Goal: Browse casually: Explore the website without a specific task or goal

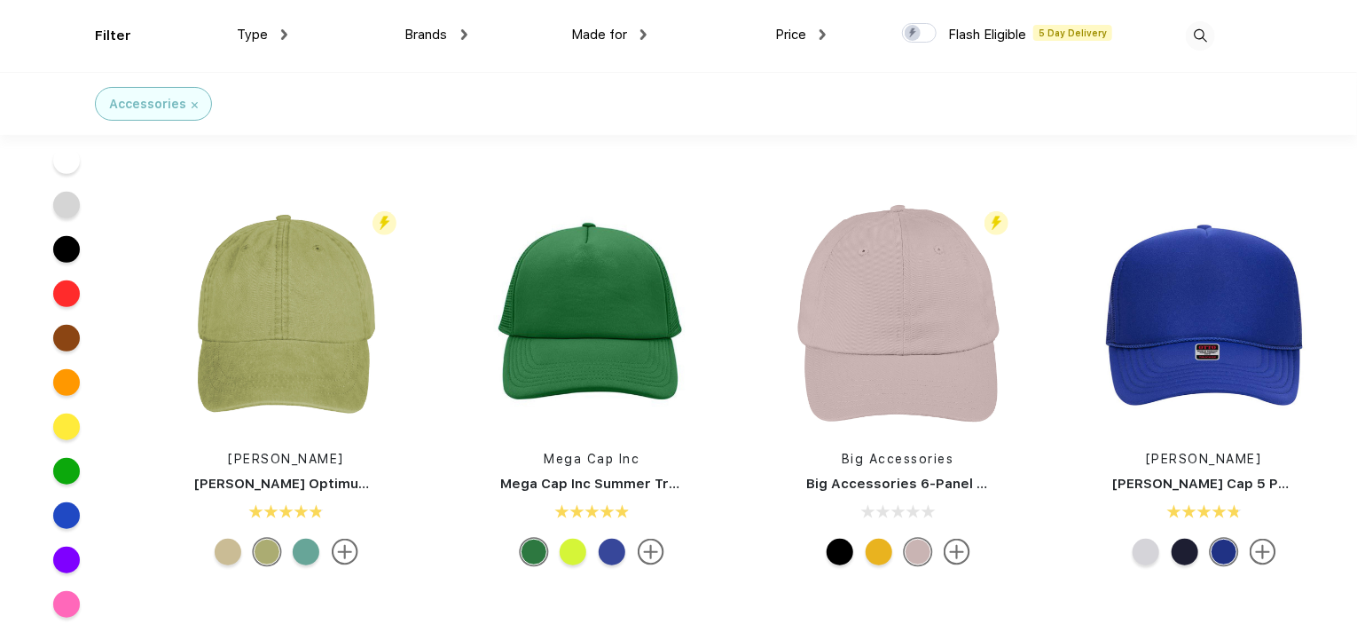
scroll to position [390, 0]
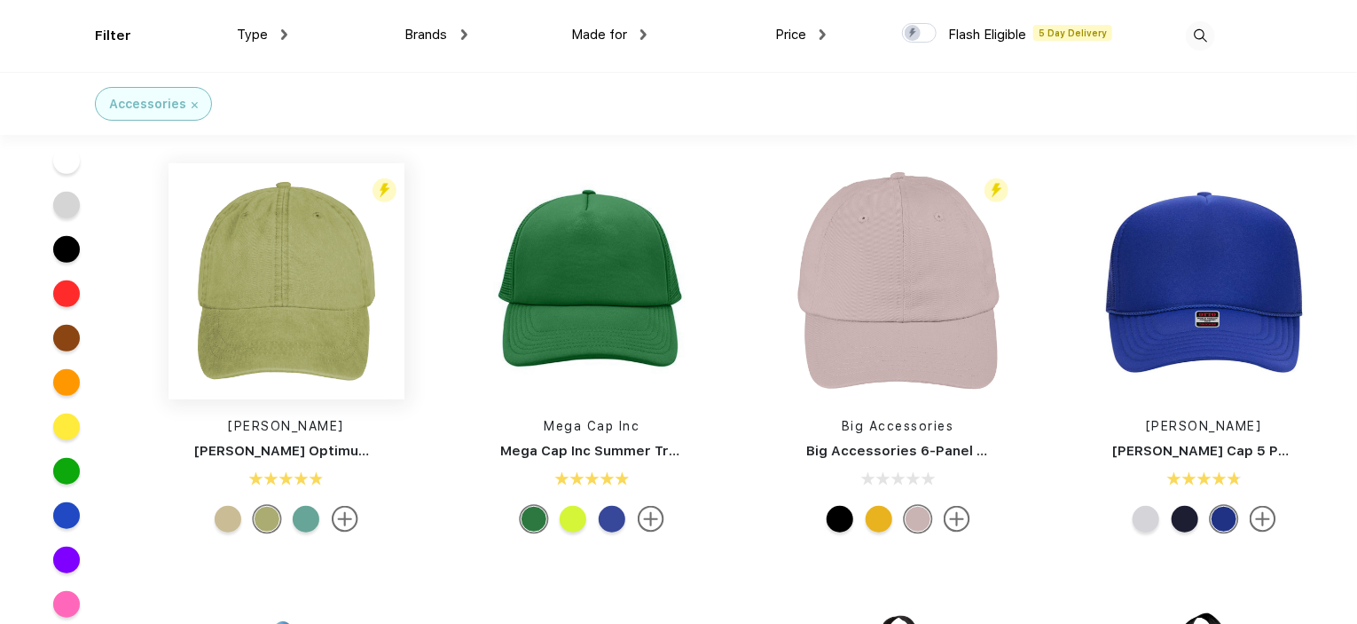
click at [303, 314] on img at bounding box center [287, 281] width 236 height 236
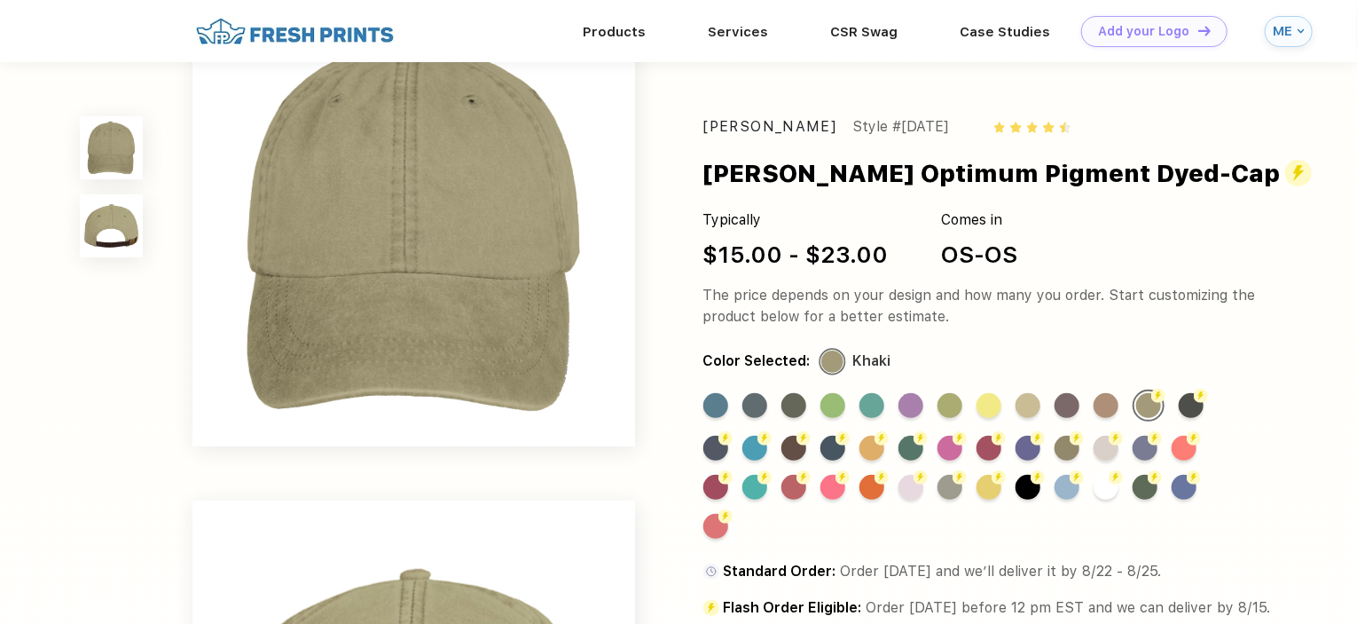
scroll to position [50, 0]
click at [1071, 482] on div "Flash Color" at bounding box center [1067, 487] width 25 height 25
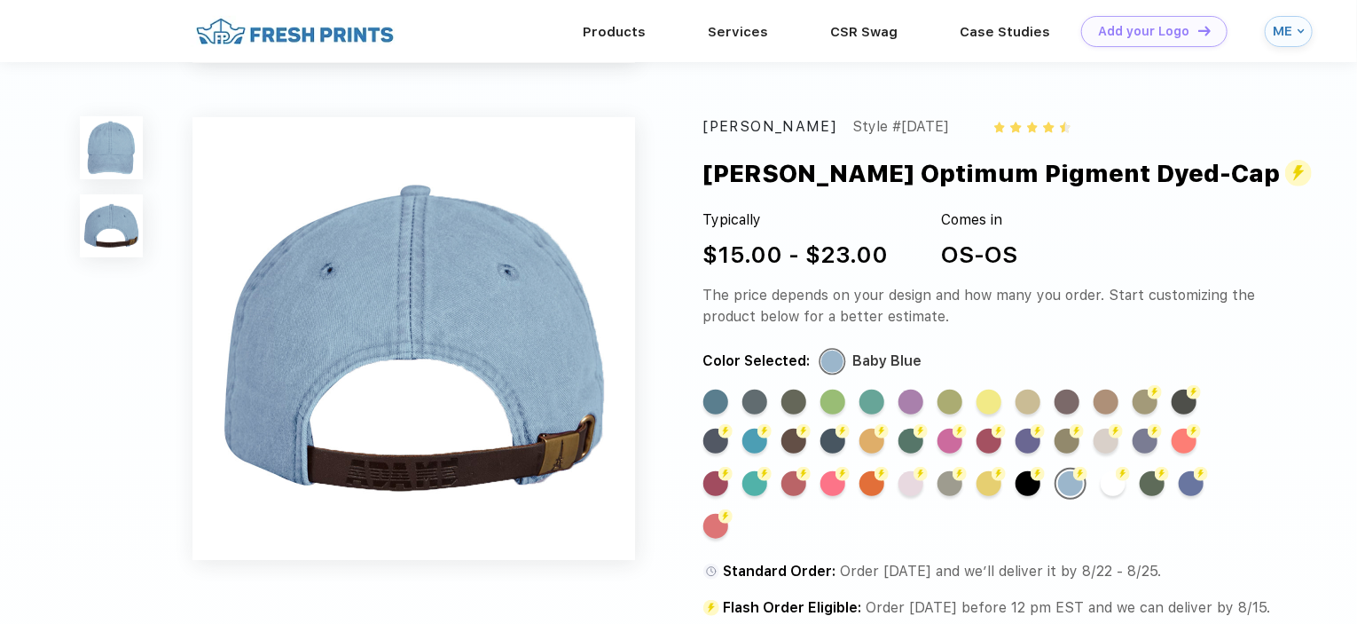
scroll to position [436, 0]
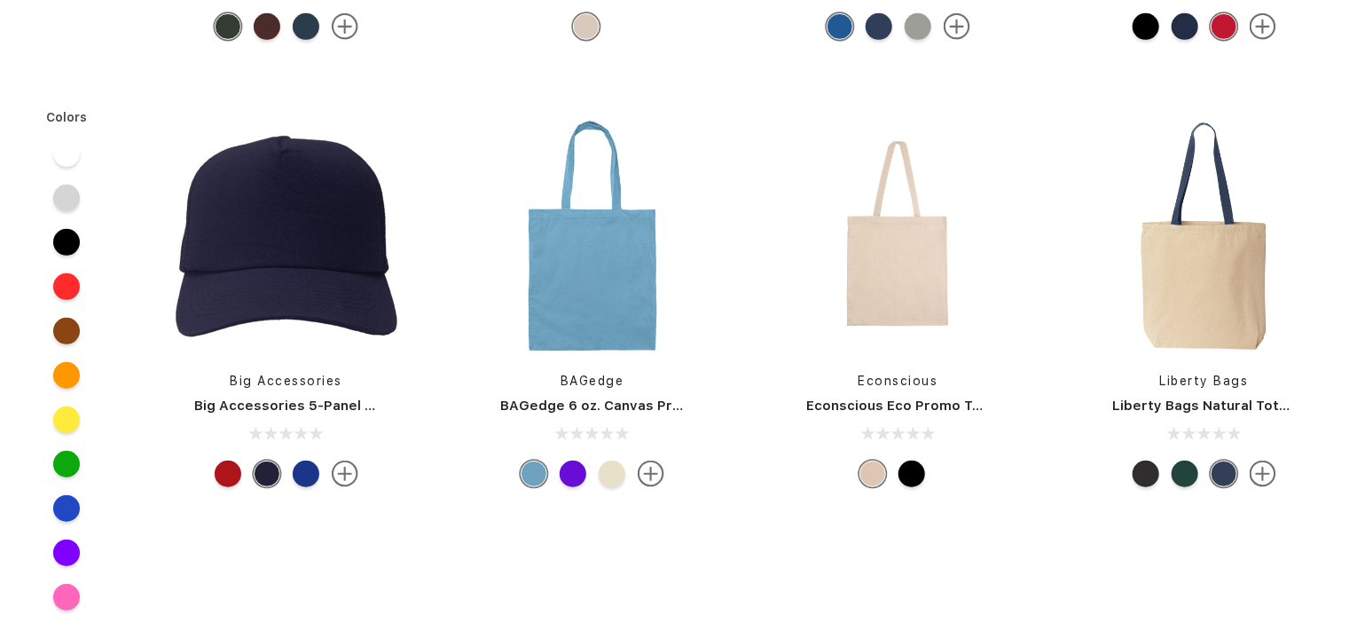
scroll to position [390, 0]
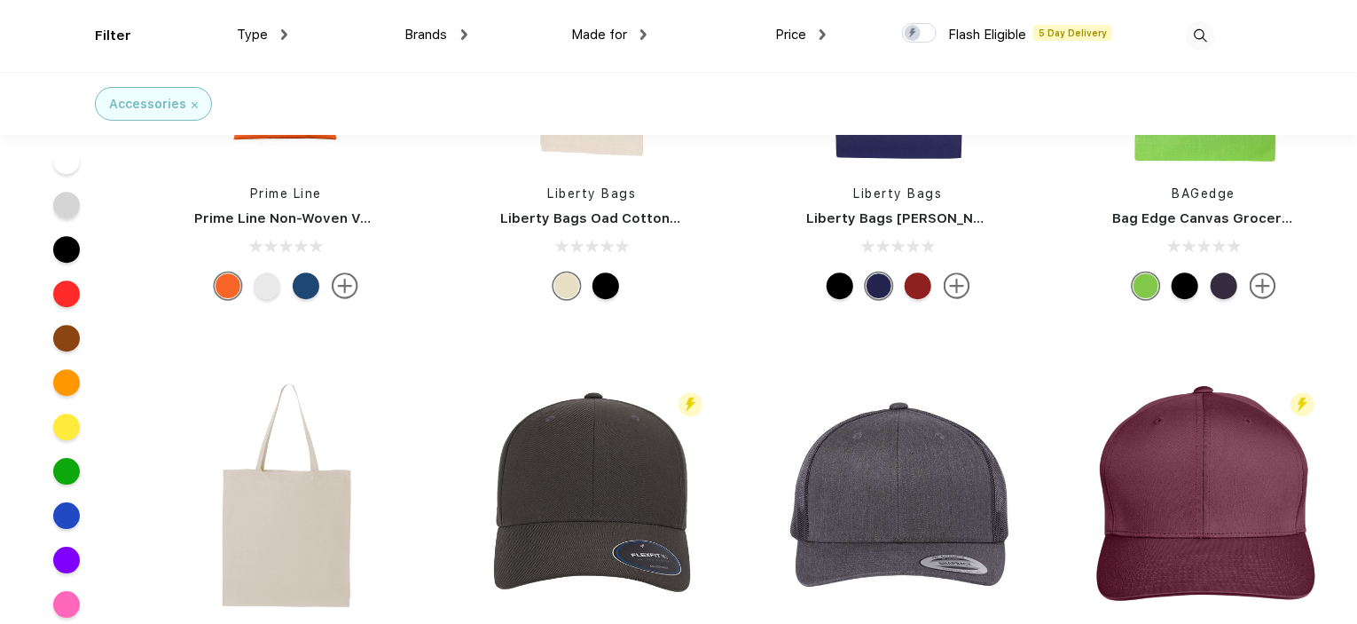
scroll to position [13018, 0]
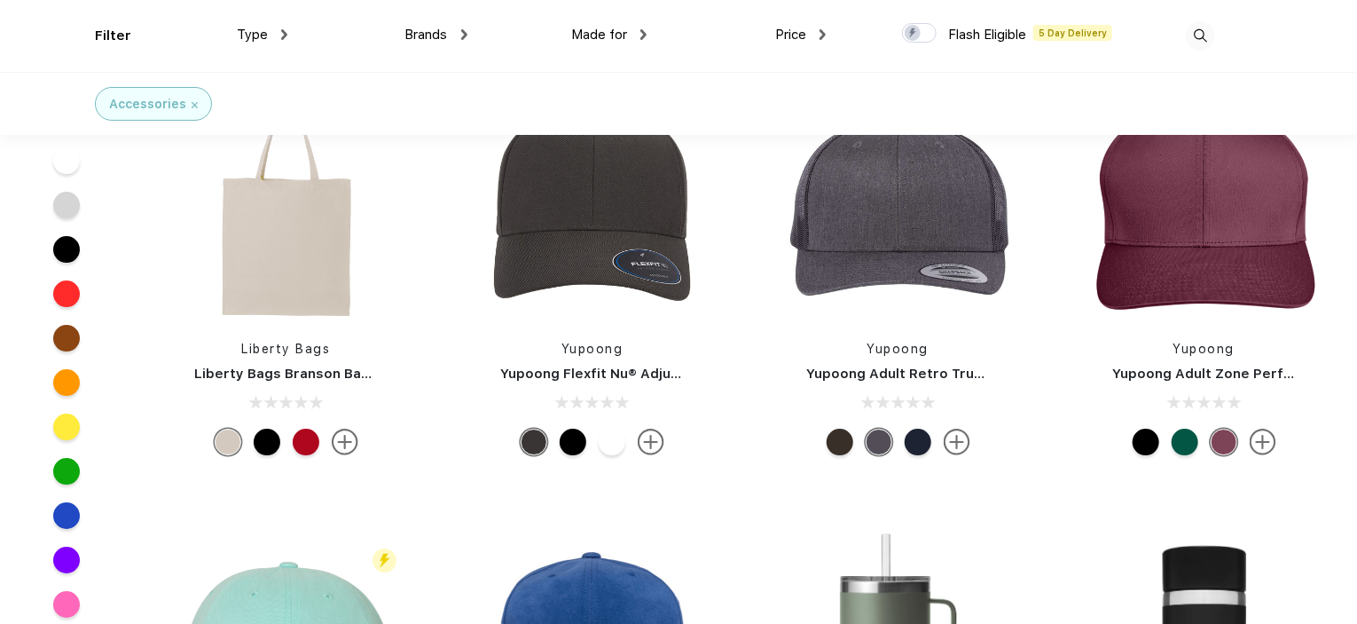
click at [894, 232] on img at bounding box center [899, 204] width 236 height 236
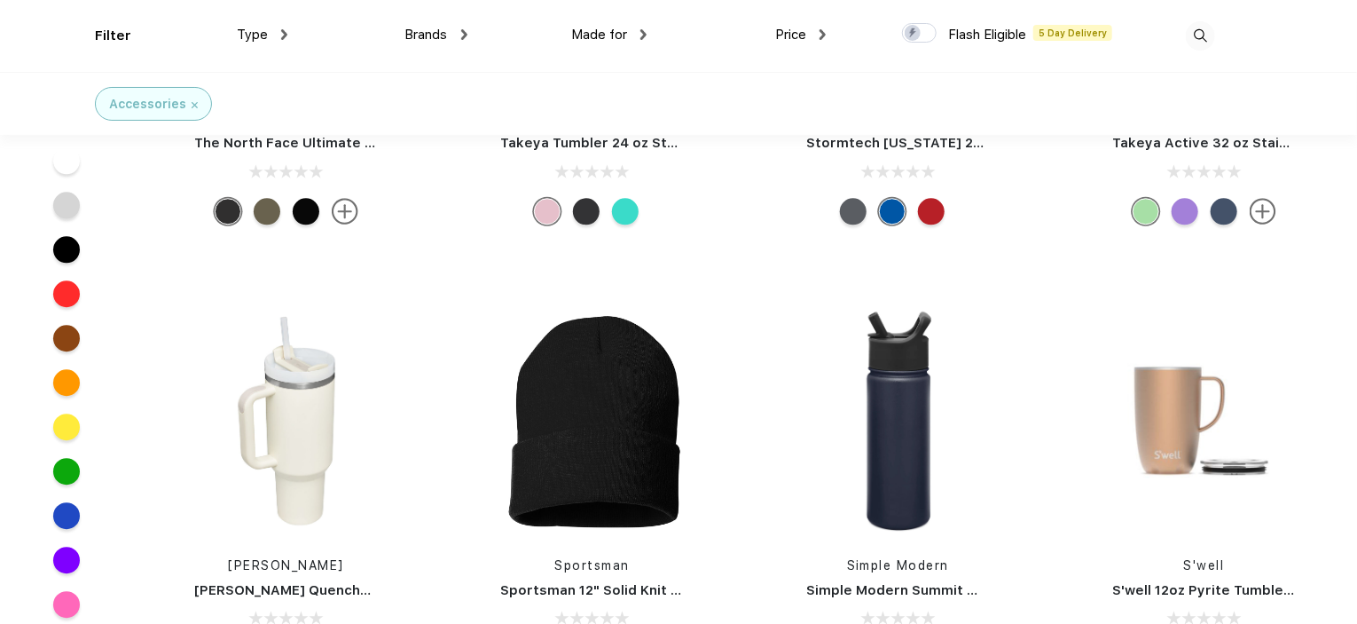
scroll to position [5635, 0]
